Goal: Information Seeking & Learning: Learn about a topic

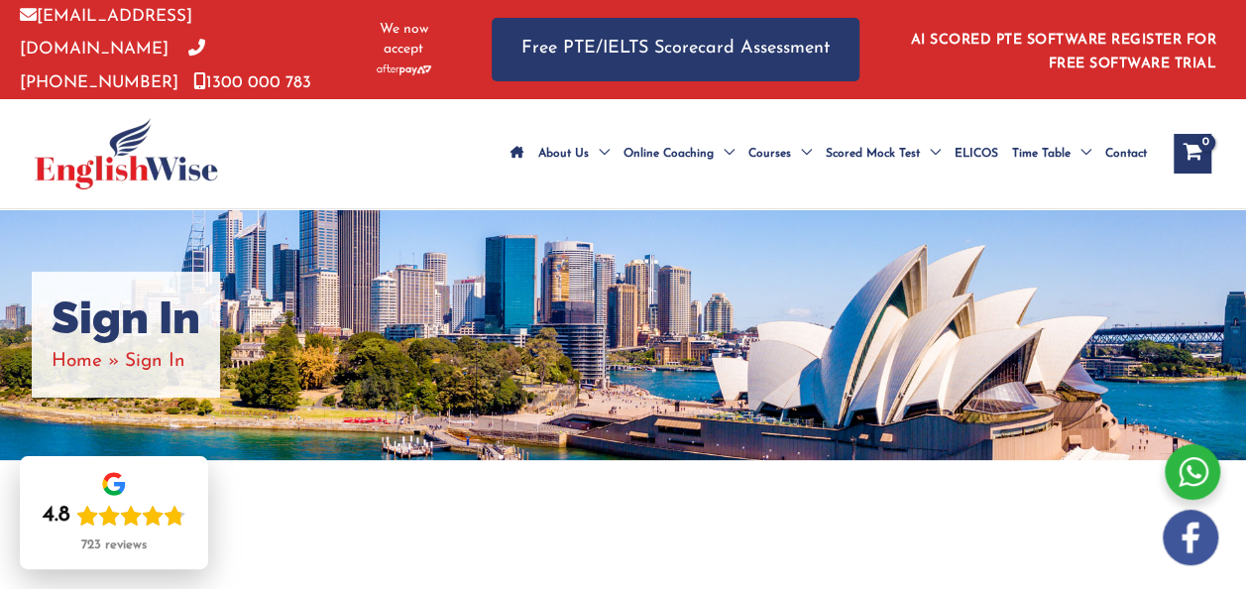
click at [170, 370] on li "Sign In" at bounding box center [155, 361] width 60 height 33
click at [152, 345] on h1 "Sign In" at bounding box center [126, 318] width 149 height 54
click at [183, 371] on span "Sign In" at bounding box center [155, 361] width 60 height 19
click at [198, 345] on h1 "Sign In" at bounding box center [126, 318] width 149 height 54
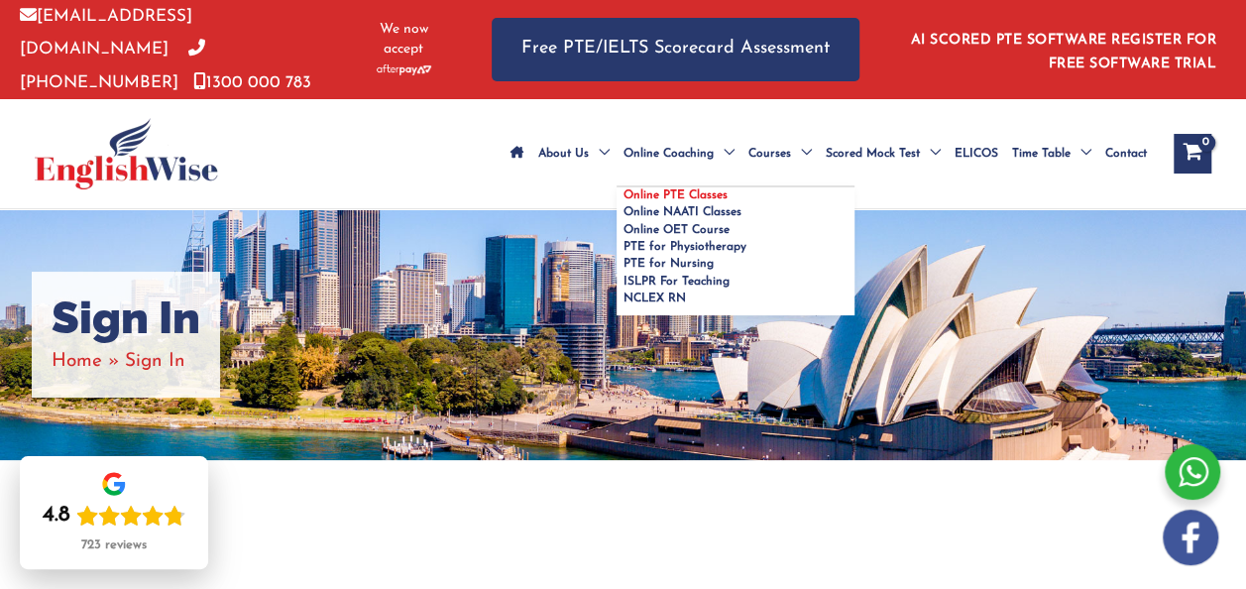
click at [617, 187] on link "Online PTE Classes" at bounding box center [736, 195] width 238 height 17
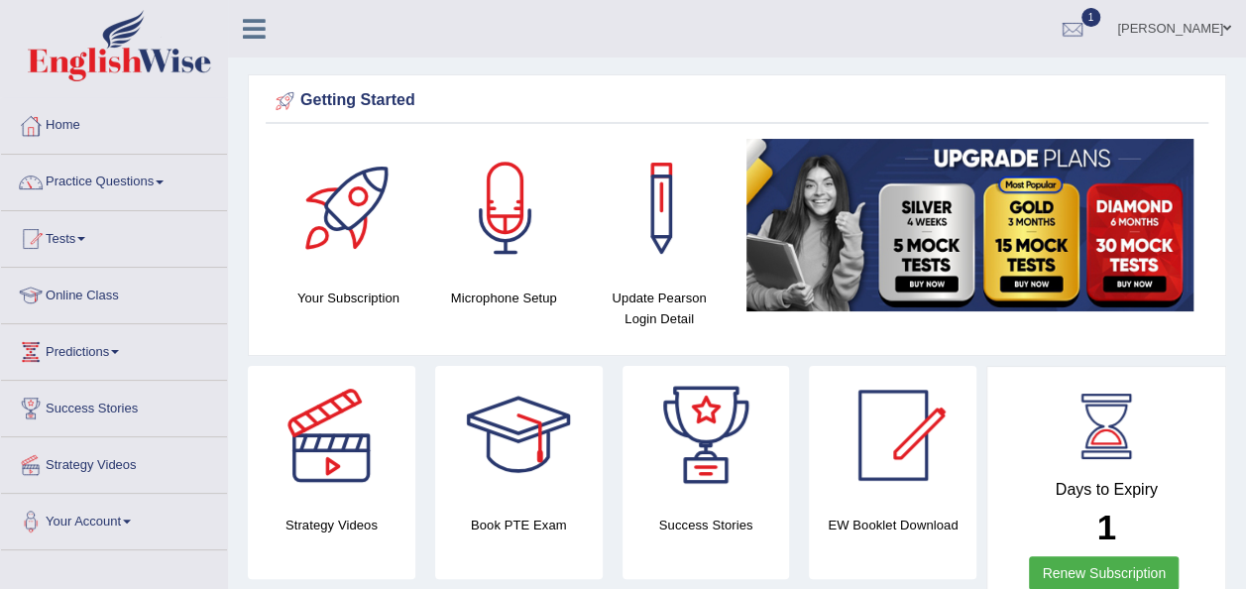
click at [162, 178] on link "Practice Questions" at bounding box center [114, 180] width 226 height 50
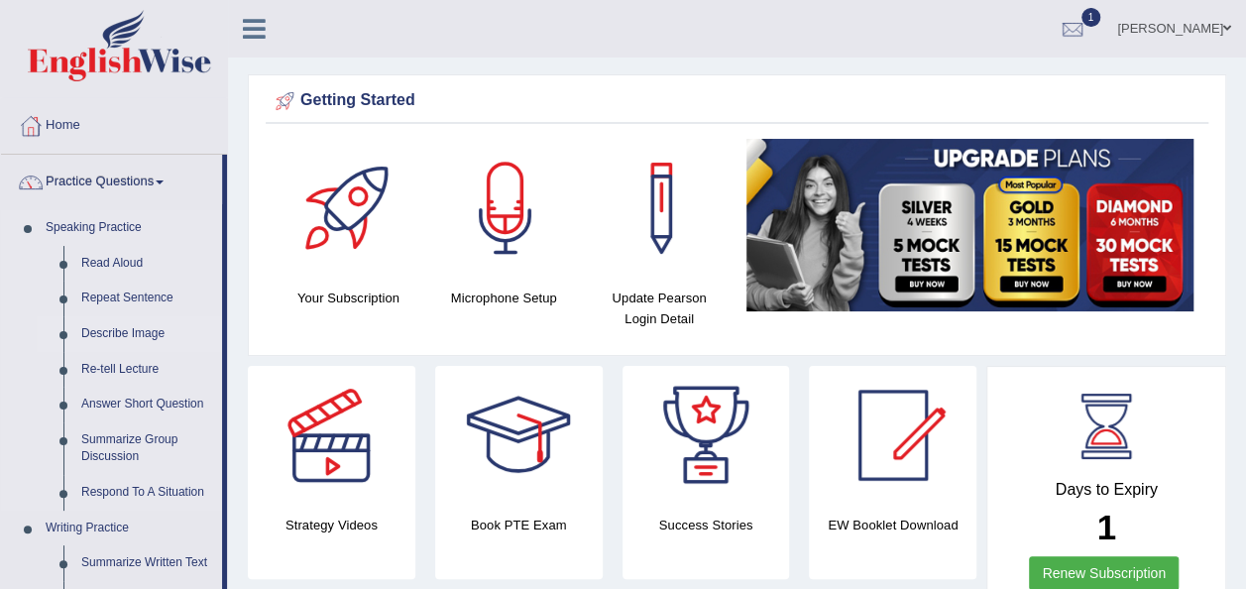
click at [134, 325] on link "Describe Image" at bounding box center [147, 334] width 150 height 36
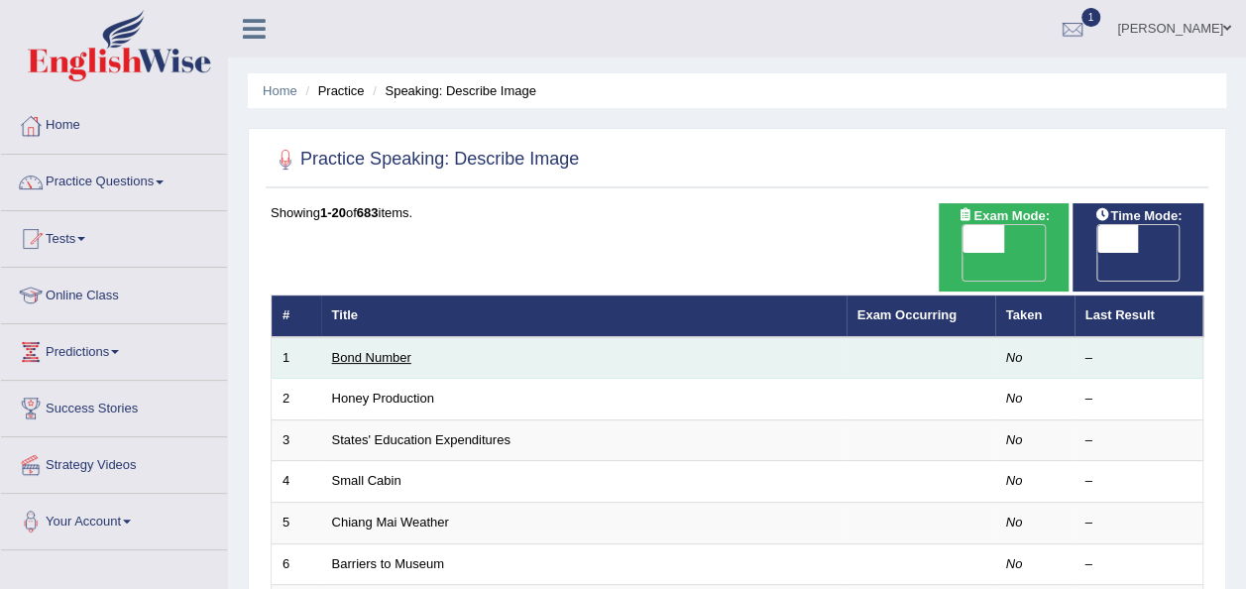
click at [389, 350] on link "Bond Number" at bounding box center [371, 357] width 79 height 15
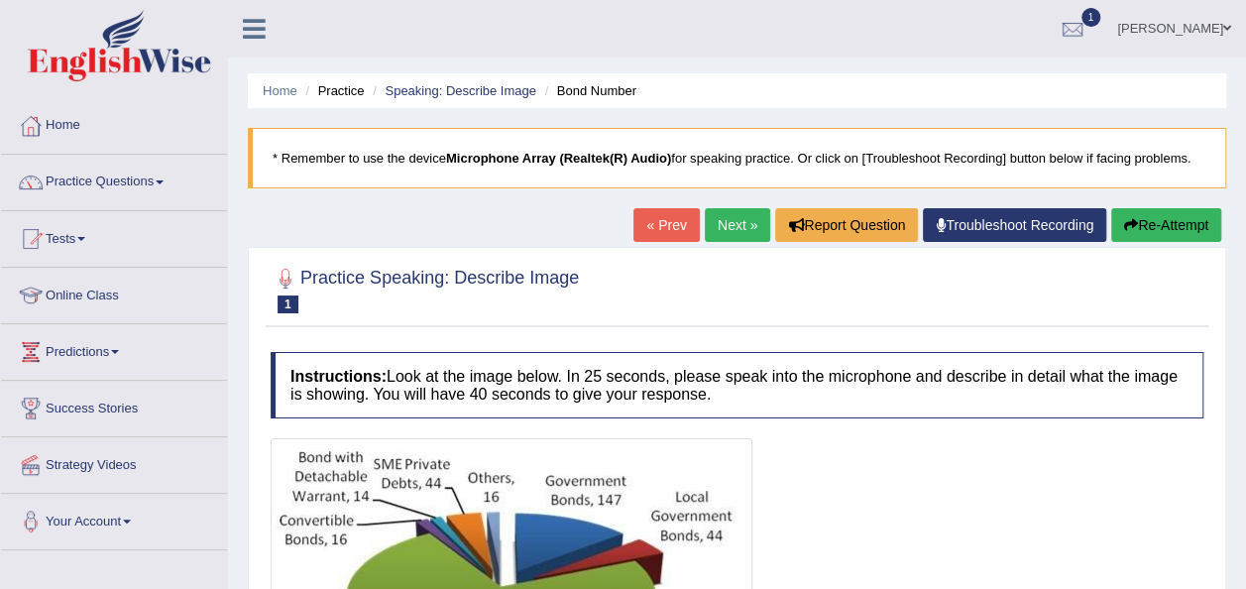
click at [170, 176] on link "Practice Questions" at bounding box center [114, 180] width 226 height 50
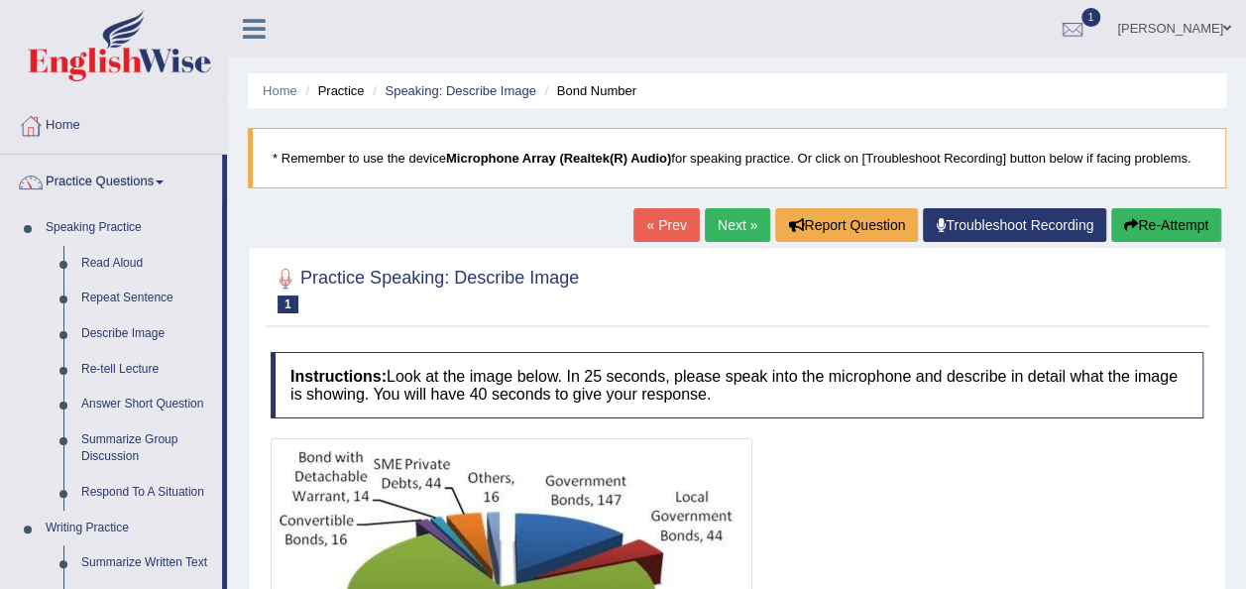
click at [119, 258] on link "Read Aloud" at bounding box center [147, 264] width 150 height 36
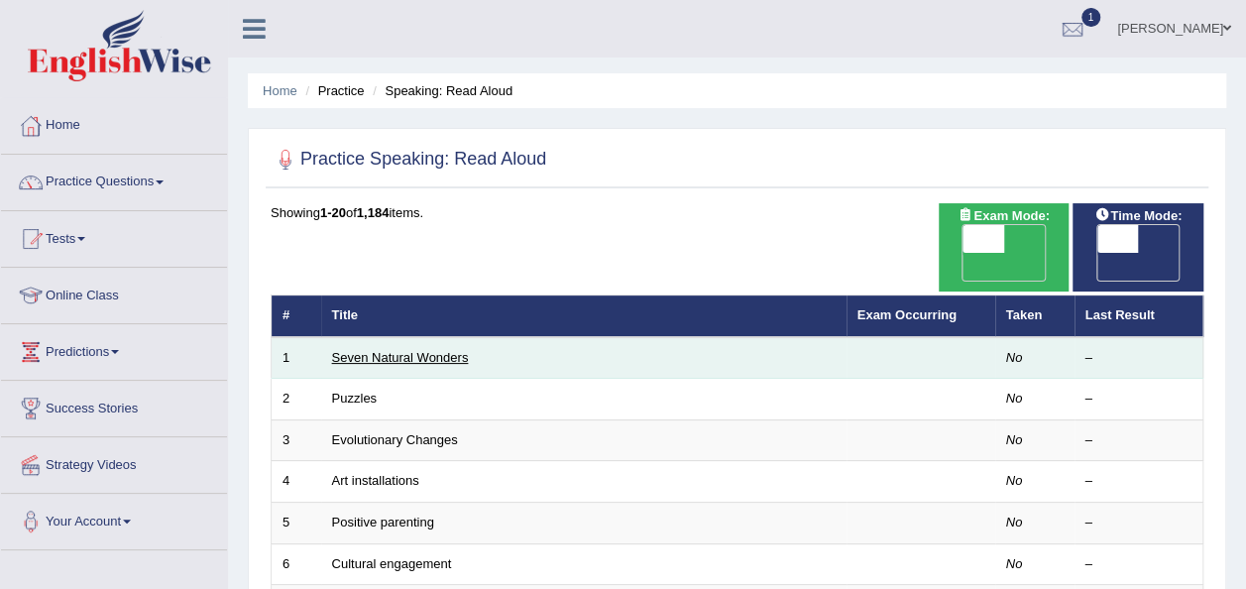
click at [460, 350] on link "Seven Natural Wonders" at bounding box center [400, 357] width 137 height 15
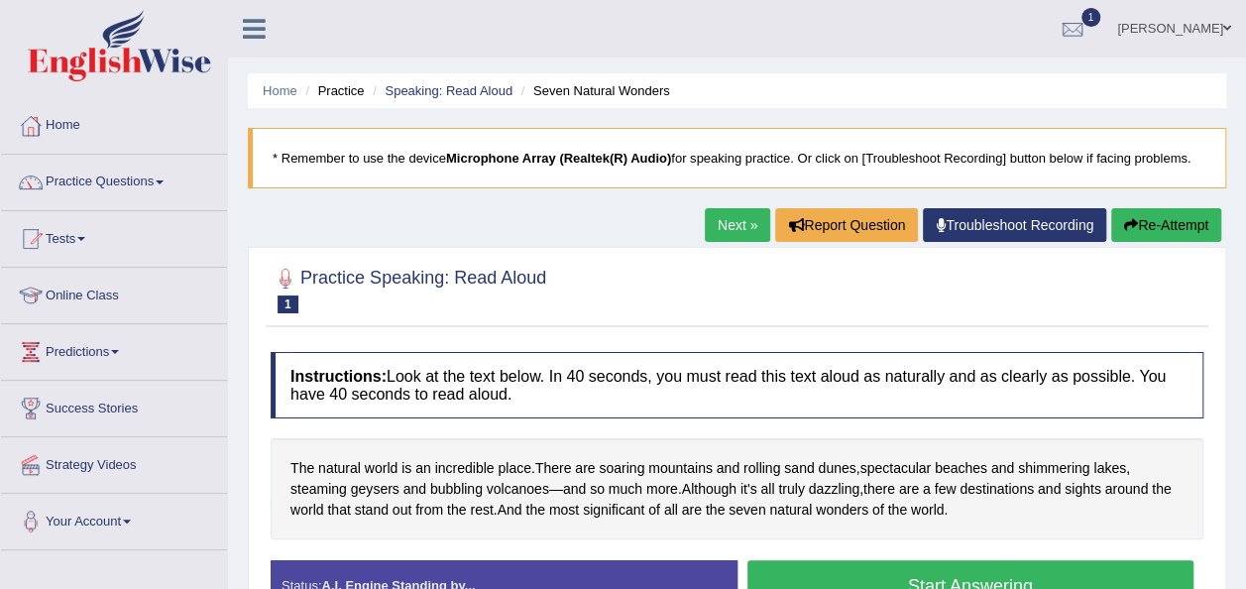
click at [975, 573] on button "Start Answering" at bounding box center [970, 585] width 447 height 51
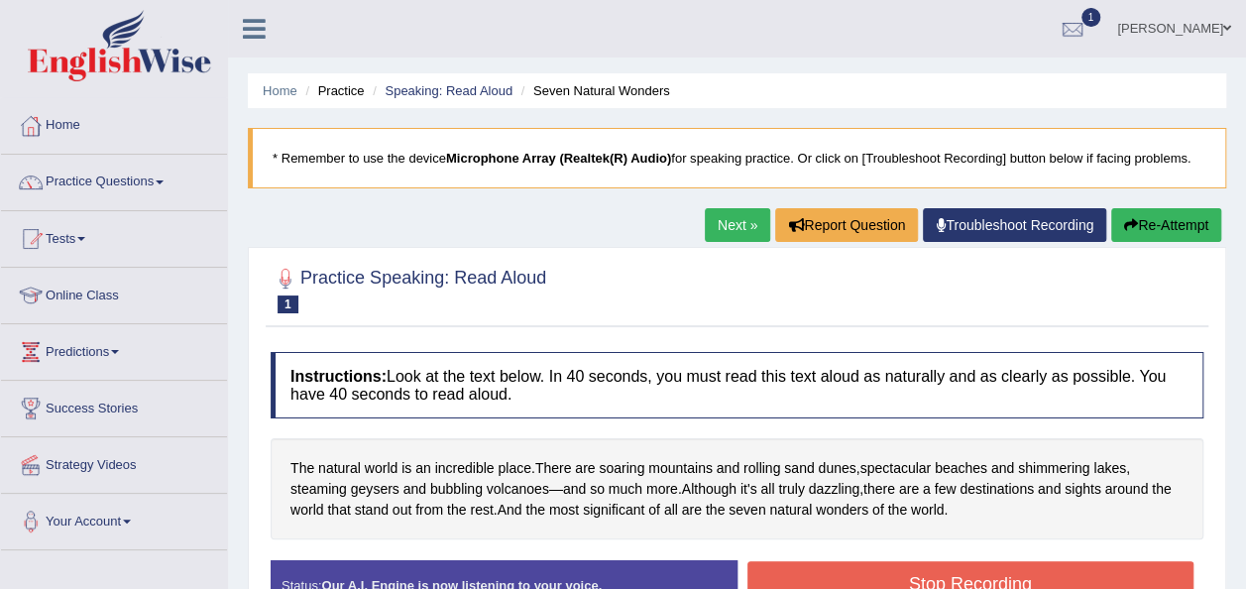
click at [975, 573] on button "Stop Recording" at bounding box center [970, 584] width 447 height 46
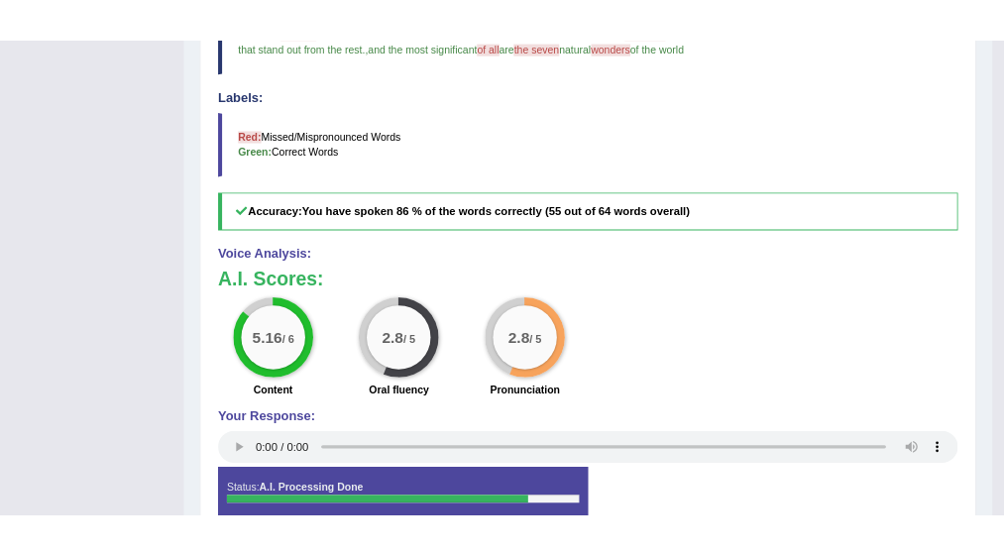
scroll to position [157, 0]
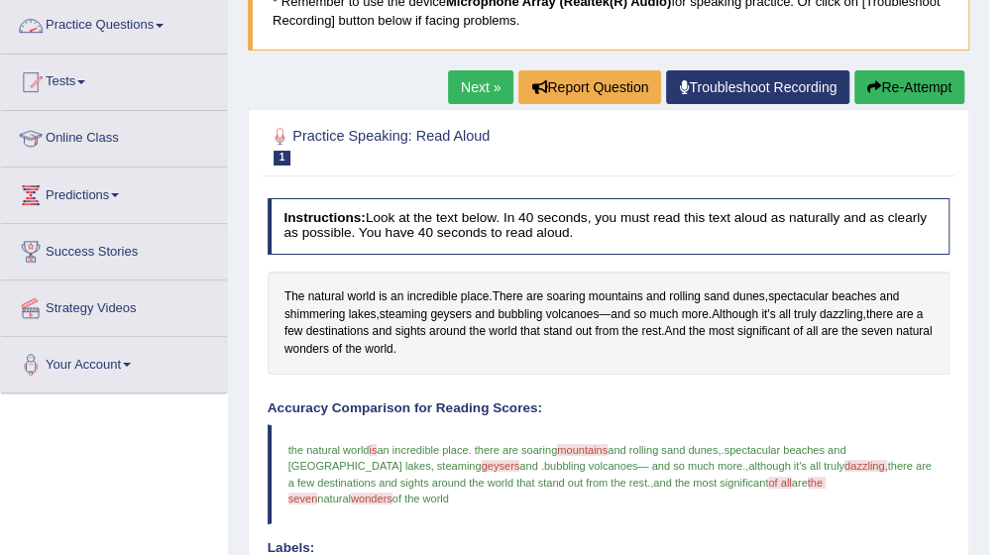
click at [163, 19] on link "Practice Questions" at bounding box center [114, 23] width 226 height 50
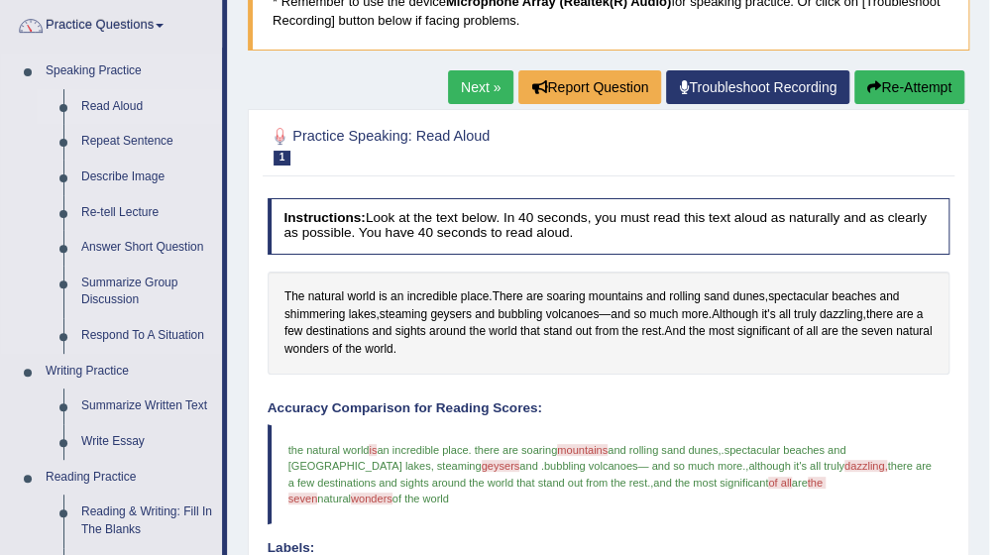
click at [117, 102] on link "Read Aloud" at bounding box center [147, 107] width 150 height 36
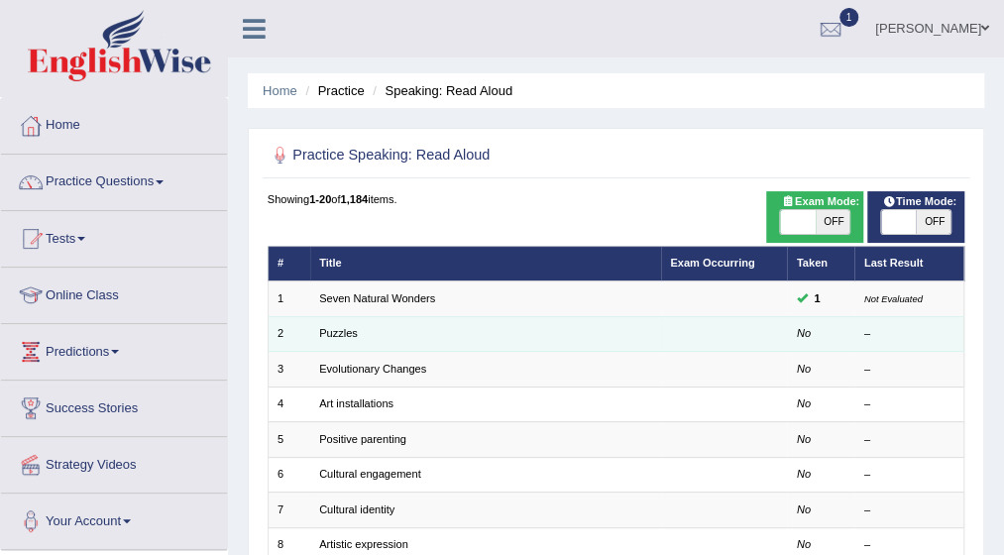
click at [357, 336] on td "Puzzles" at bounding box center [485, 333] width 351 height 35
click at [339, 332] on link "Puzzles" at bounding box center [338, 333] width 39 height 12
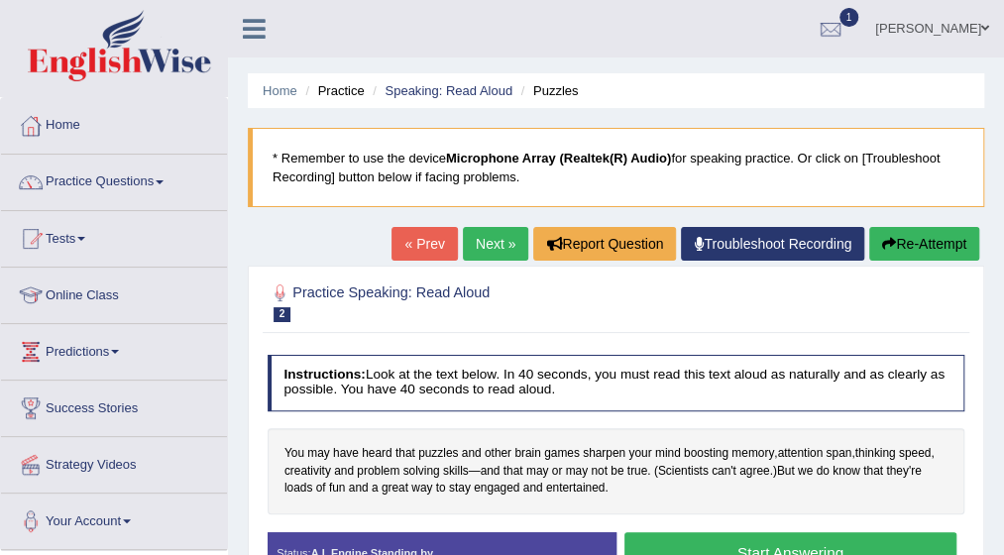
click at [784, 534] on button "Start Answering" at bounding box center [791, 553] width 332 height 43
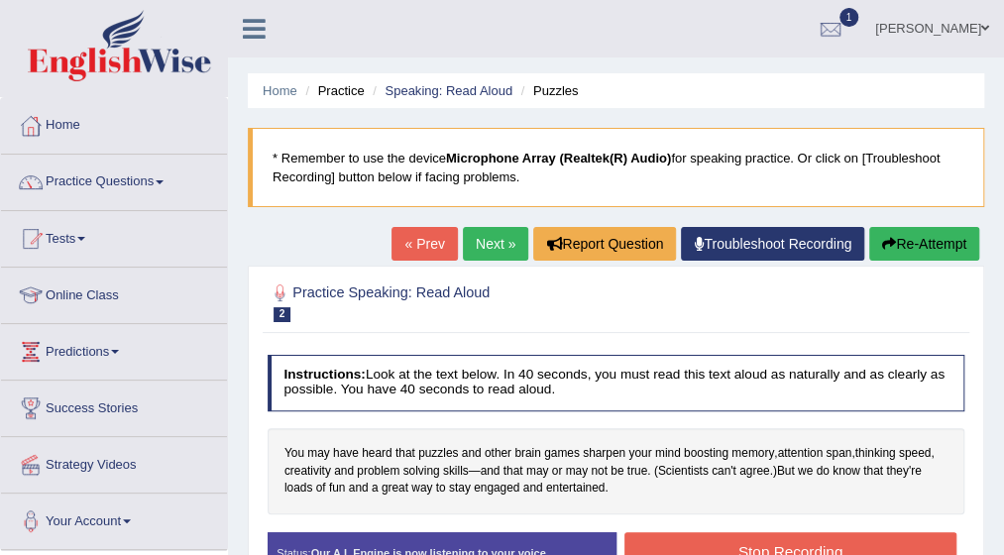
click at [785, 537] on button "Stop Recording" at bounding box center [791, 551] width 332 height 39
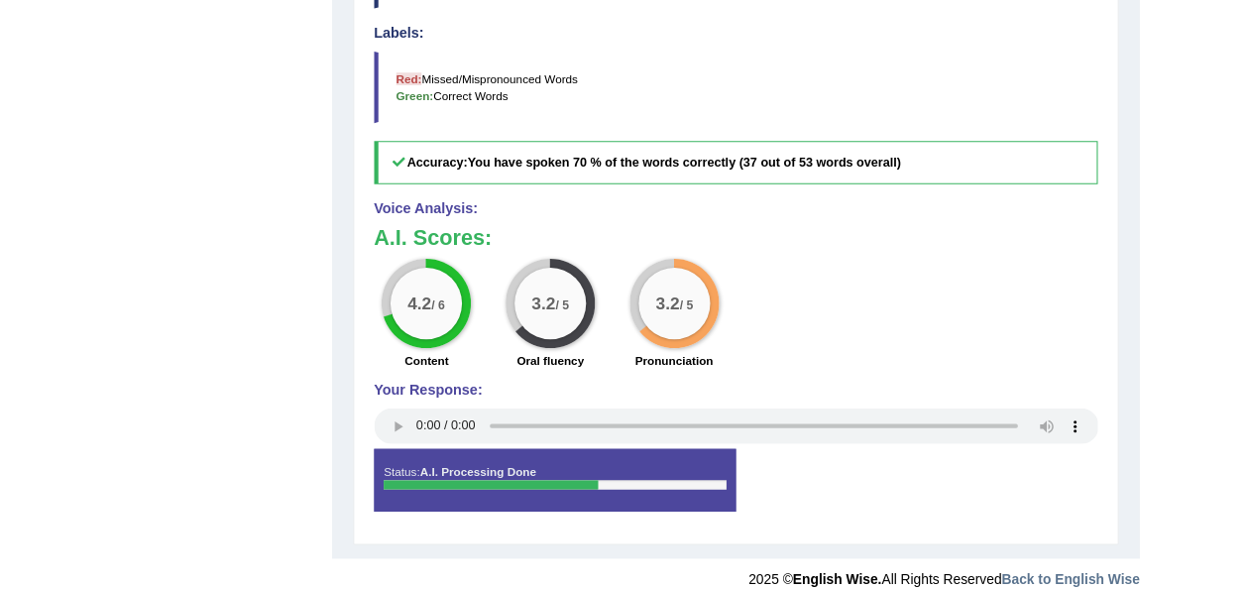
scroll to position [654, 0]
